Goal: Information Seeking & Learning: Learn about a topic

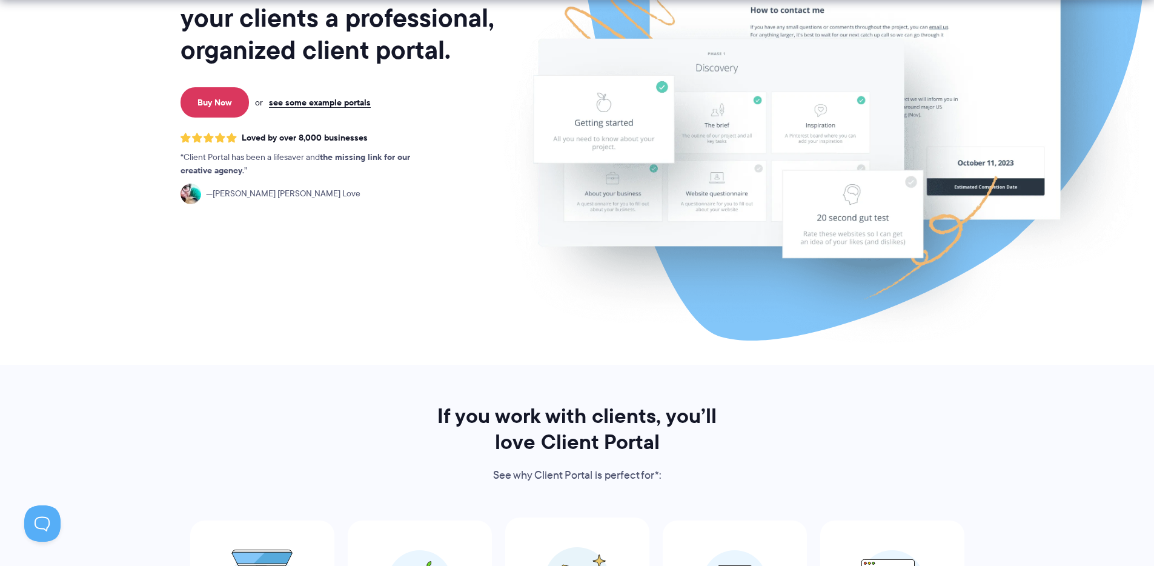
scroll to position [574, 0]
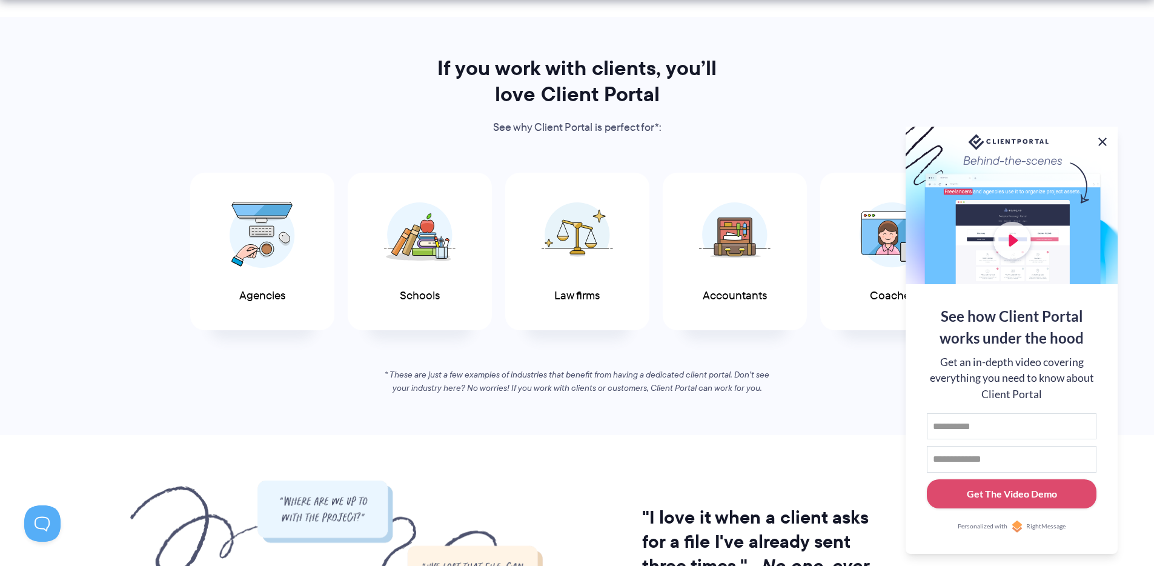
click at [1100, 138] on button at bounding box center [1102, 141] width 15 height 15
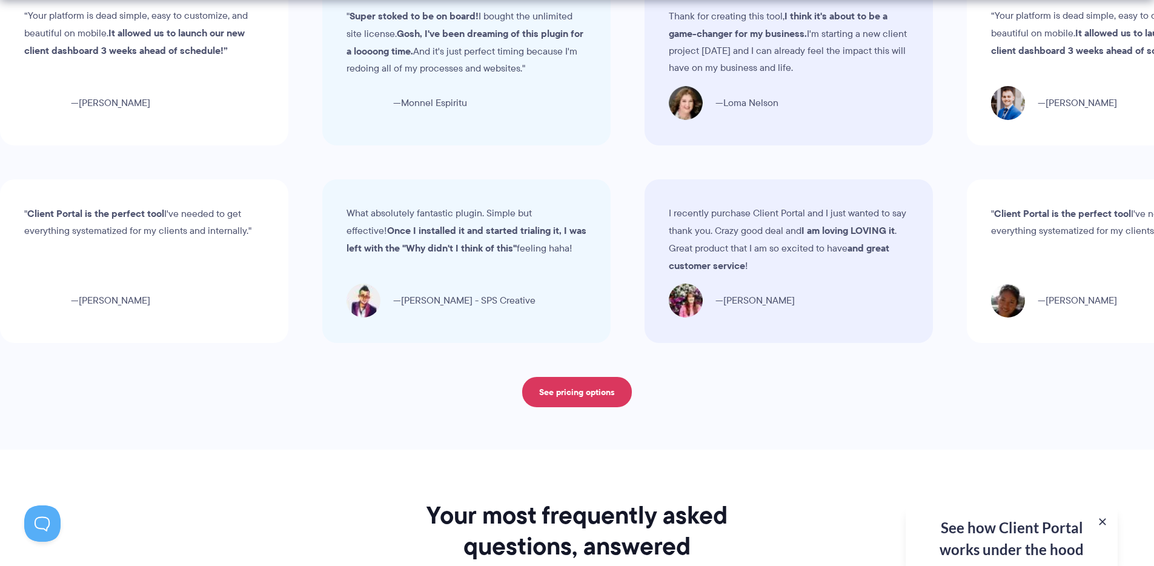
scroll to position [4303, 0]
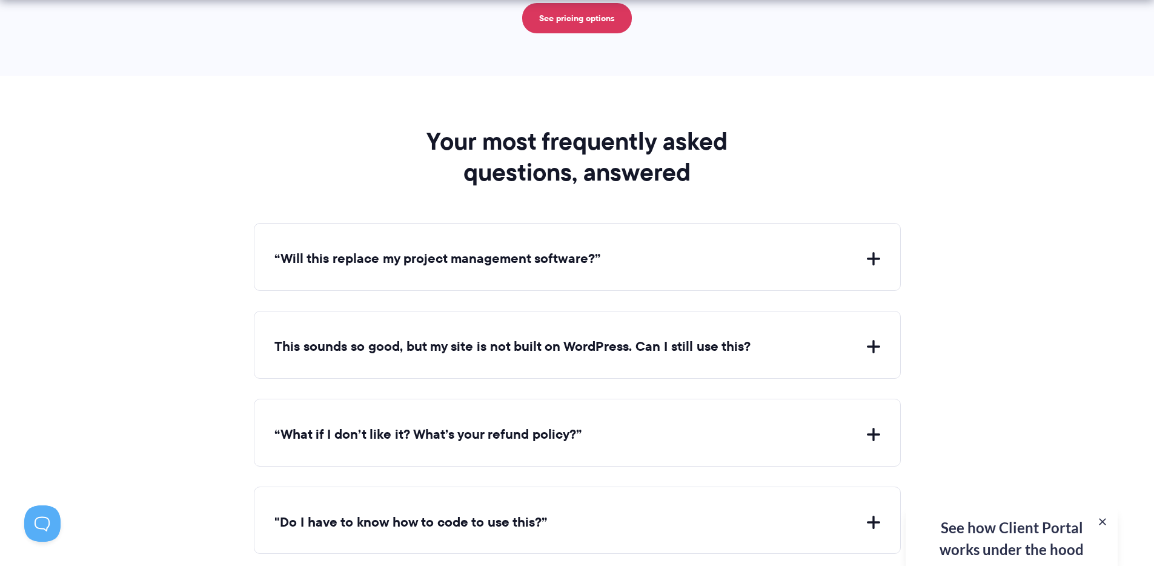
click at [591, 274] on div "“Will this replace my project management software?” Client Portal doesn't repla…" at bounding box center [577, 257] width 647 height 68
click at [588, 264] on button "“Will this replace my project management software?”" at bounding box center [577, 259] width 606 height 19
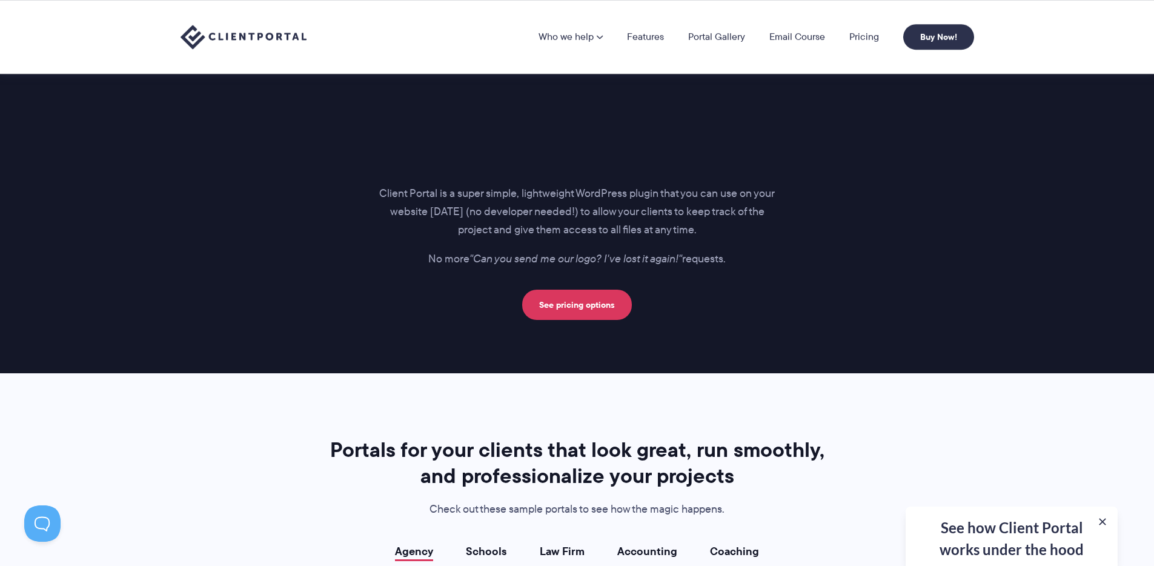
scroll to position [756, 0]
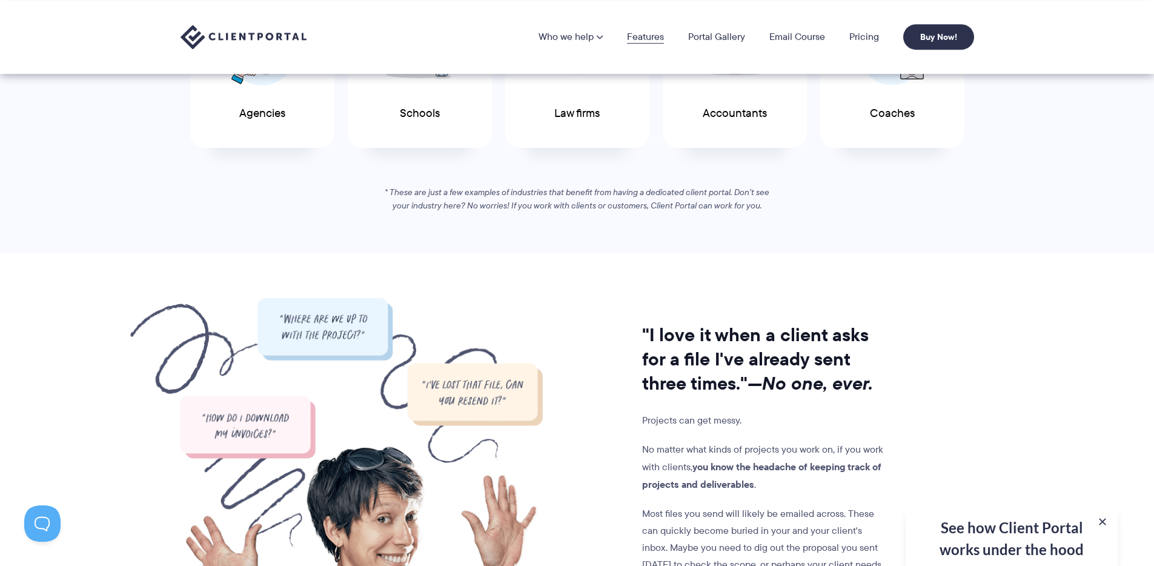
click at [652, 42] on link "Features" at bounding box center [645, 37] width 37 height 10
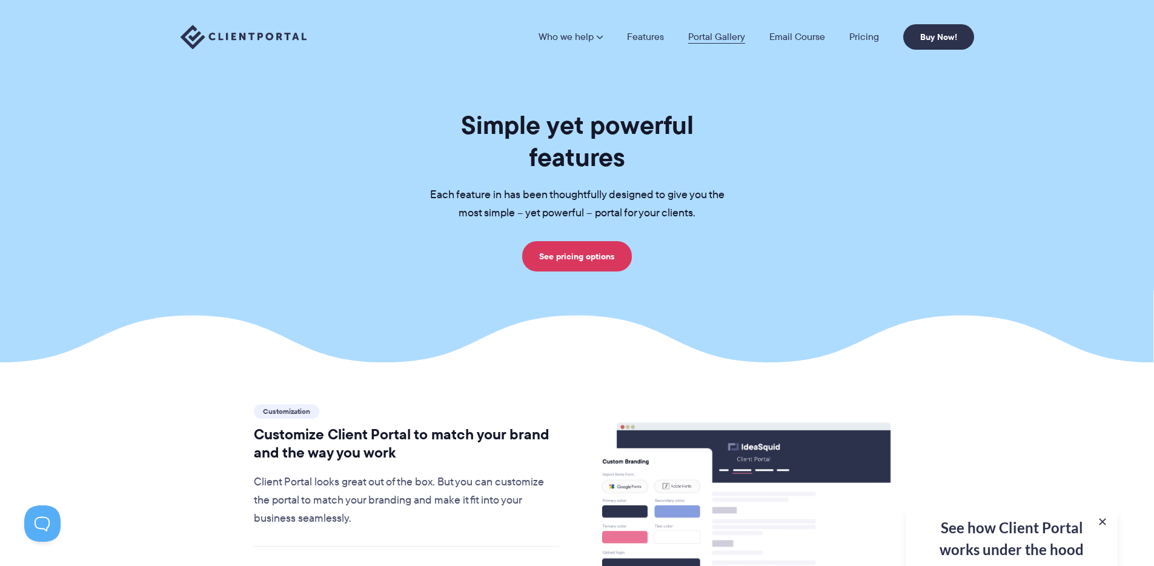
click at [718, 36] on link "Portal Gallery" at bounding box center [716, 37] width 57 height 10
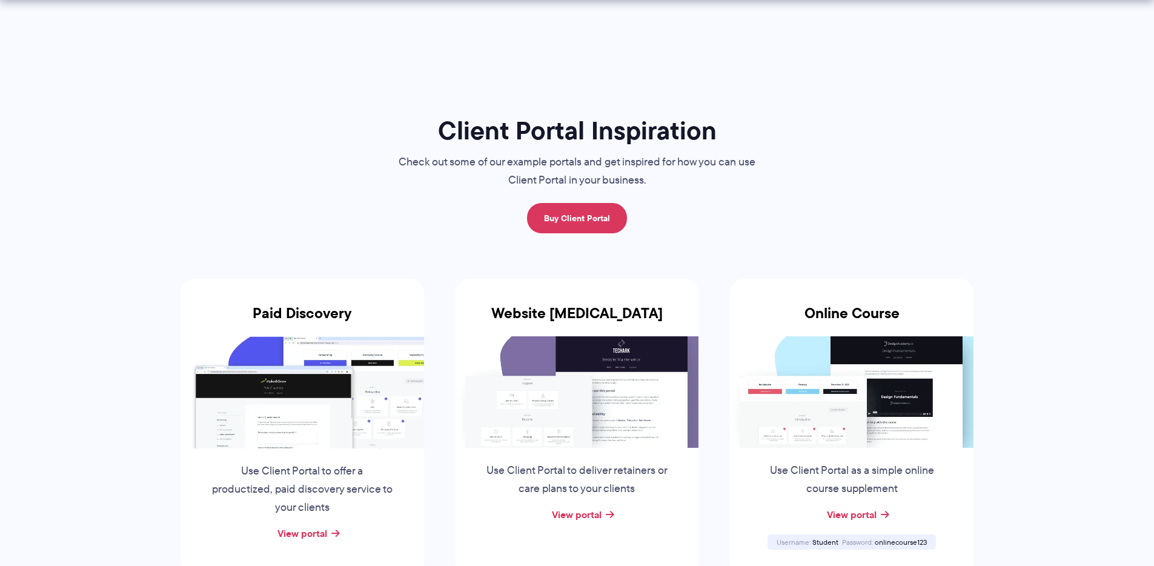
scroll to position [151, 0]
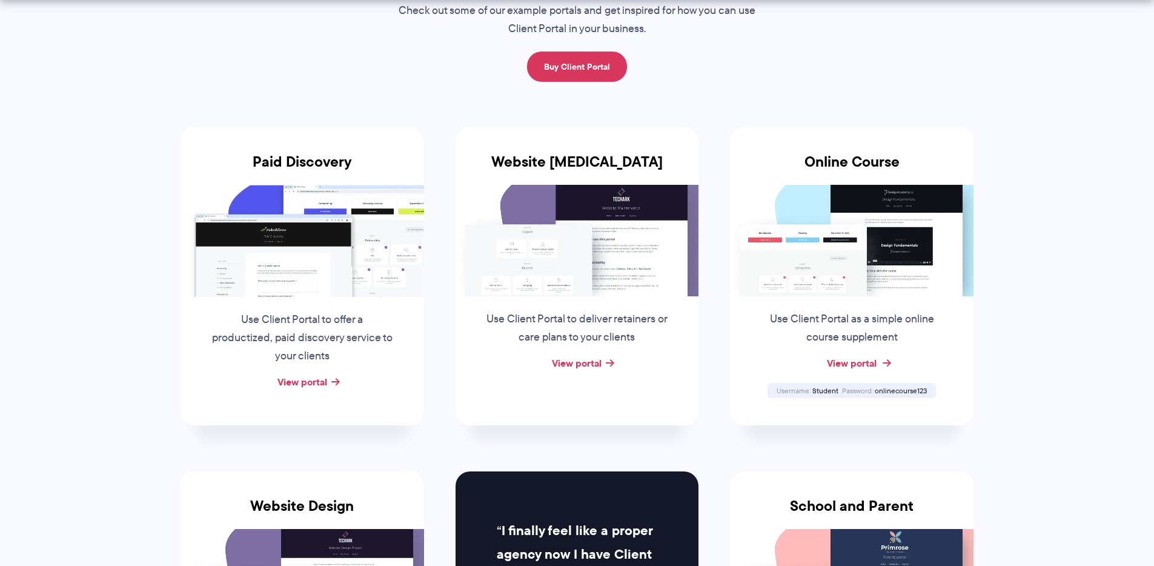
click at [835, 366] on link "View portal" at bounding box center [852, 363] width 50 height 15
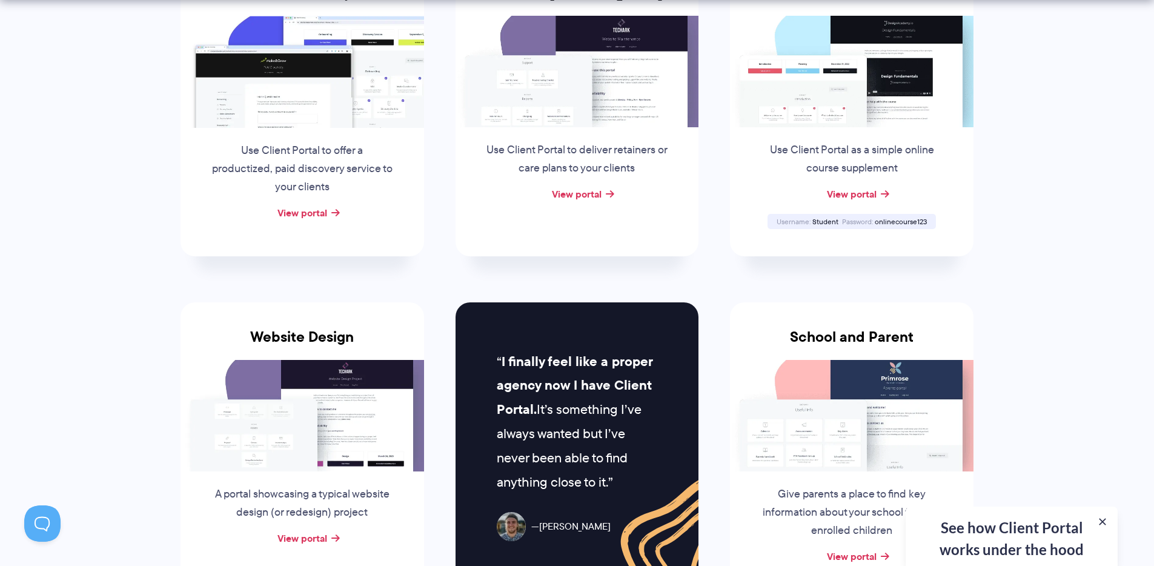
scroll to position [366, 0]
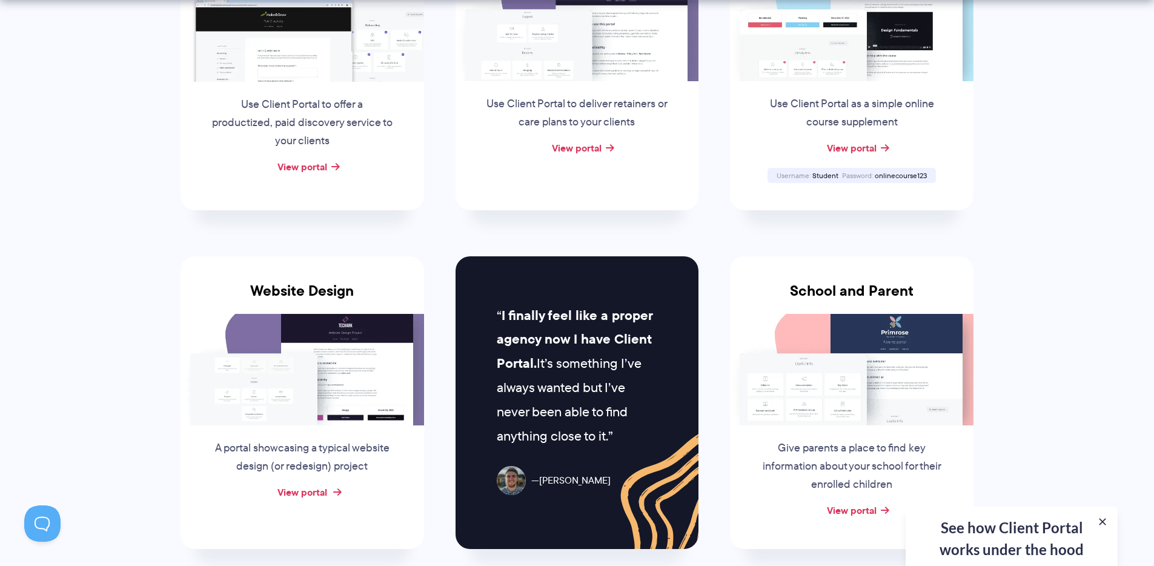
click at [322, 489] on link "View portal" at bounding box center [302, 492] width 50 height 15
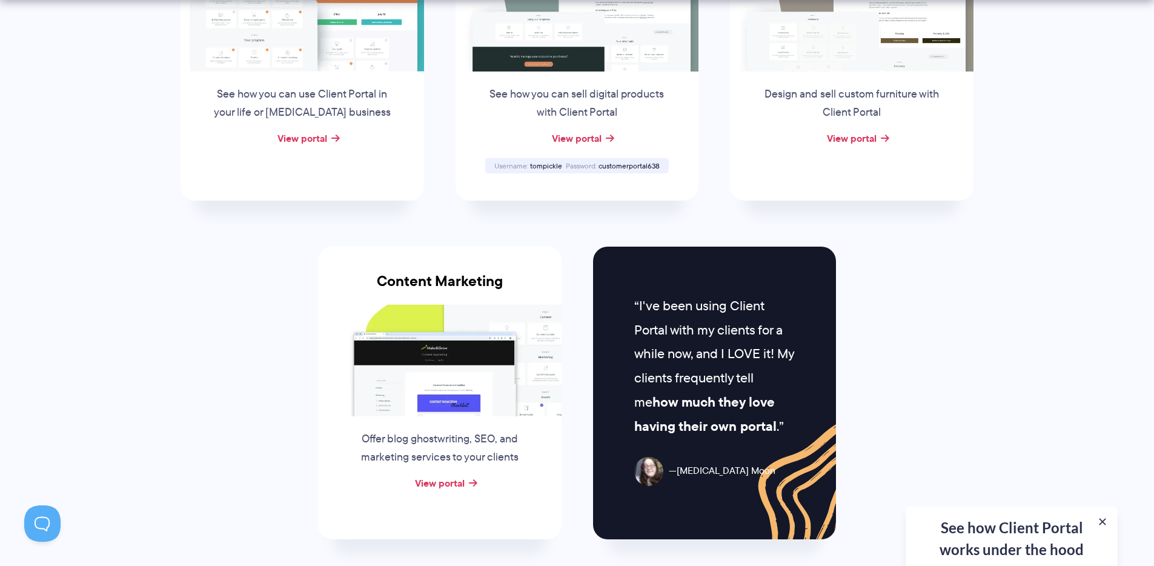
scroll to position [0, 0]
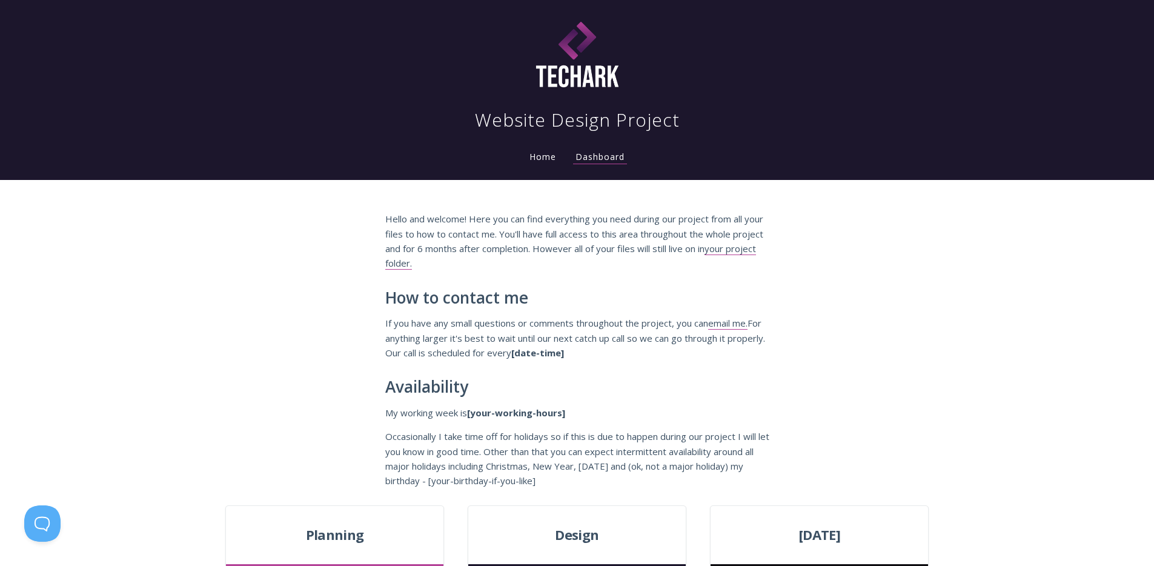
click at [548, 163] on li "Home" at bounding box center [543, 153] width 46 height 24
click at [548, 159] on link "Home" at bounding box center [542, 157] width 31 height 12
